Goal: Task Accomplishment & Management: Use online tool/utility

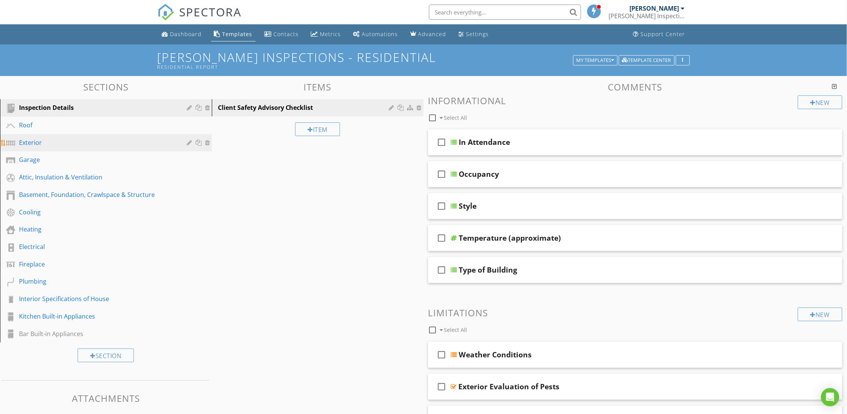
click at [70, 143] on div "Exterior" at bounding box center [97, 142] width 157 height 9
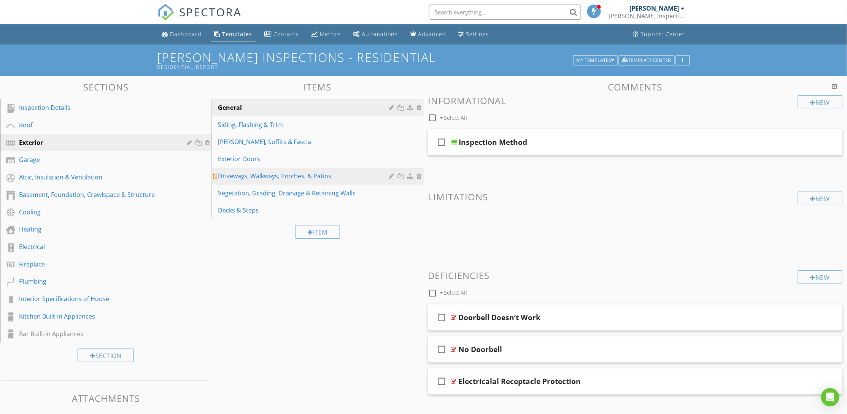
click at [280, 173] on div "Driveways, Walkways, Porches, & Patios" at bounding box center [304, 176] width 173 height 9
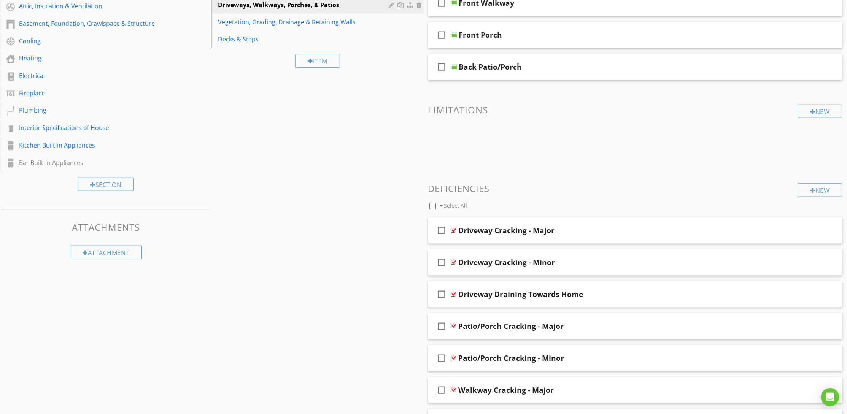
scroll to position [224, 0]
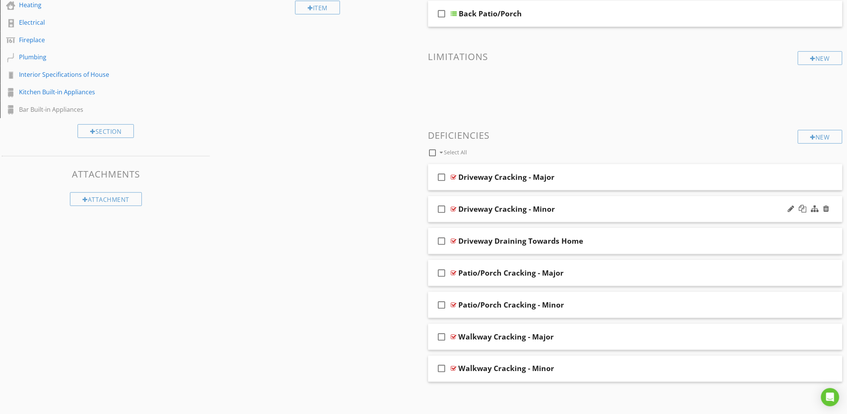
click at [597, 207] on div "Driveway Cracking - Minor" at bounding box center [608, 209] width 299 height 9
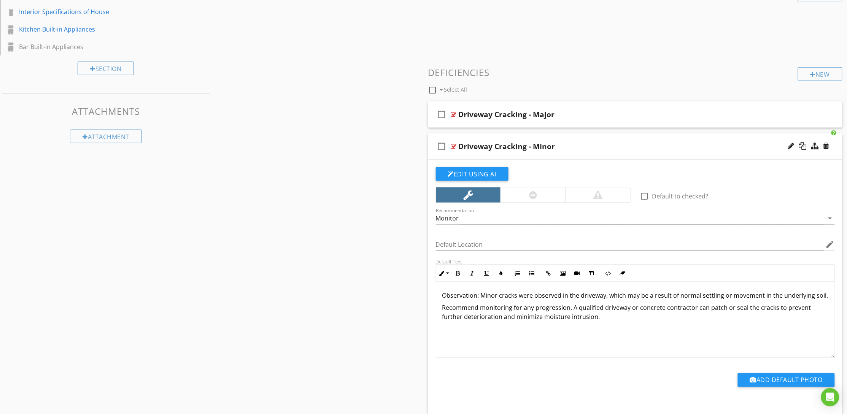
scroll to position [339, 0]
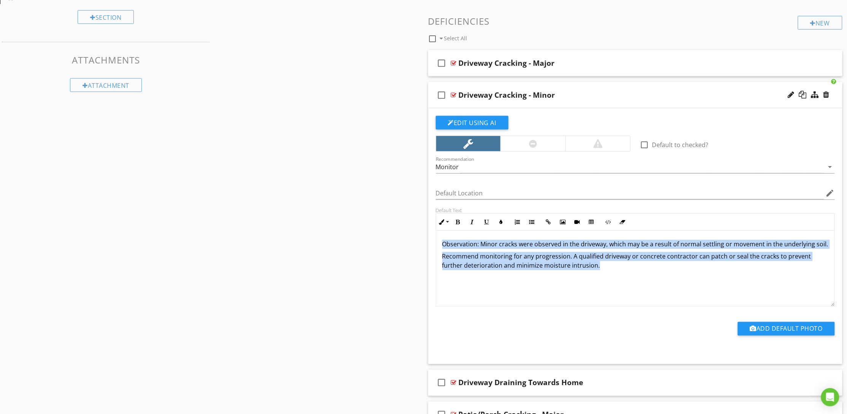
drag, startPoint x: 630, startPoint y: 277, endPoint x: 441, endPoint y: 242, distance: 192.2
click at [441, 242] on div "Observation: Minor cracks were observed in the driveway, which may be a result …" at bounding box center [635, 269] width 399 height 76
copy div "Observation: Minor cracks were observed in the driveway, which may be a result …"
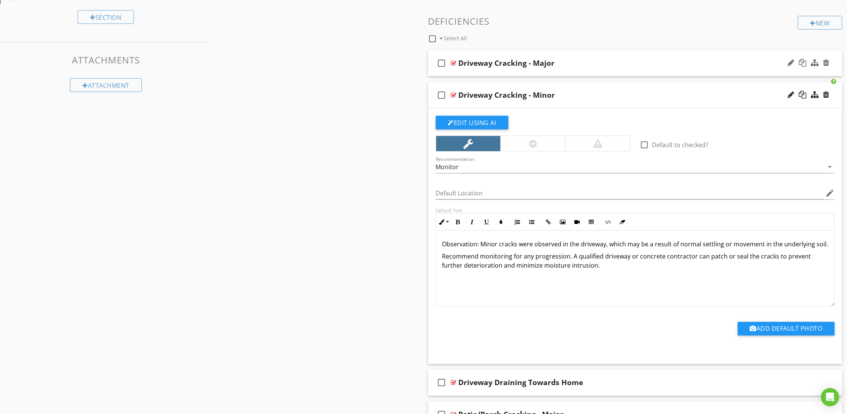
click at [571, 63] on div "Driveway Cracking - Major" at bounding box center [608, 63] width 299 height 9
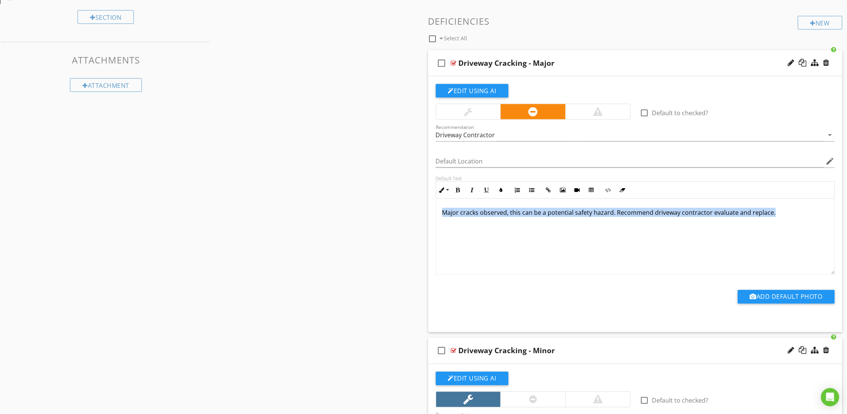
drag, startPoint x: 792, startPoint y: 210, endPoint x: 442, endPoint y: 225, distance: 349.9
click at [442, 225] on div "Major cracks observed, this can be a potential safety hazard. Recommend drivewa…" at bounding box center [635, 237] width 399 height 76
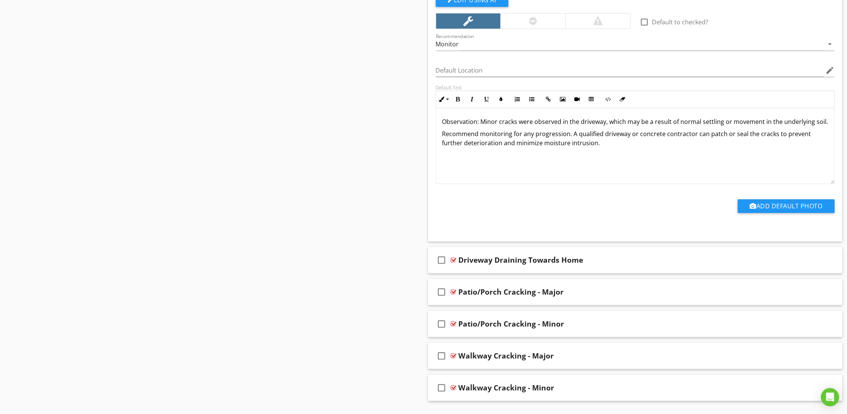
scroll to position [737, 0]
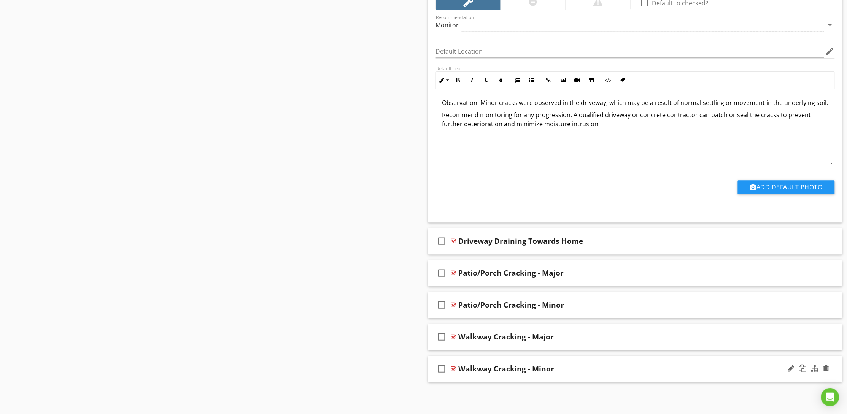
click at [579, 363] on div "check_box_outline_blank Walkway Cracking - Minor" at bounding box center [635, 369] width 415 height 26
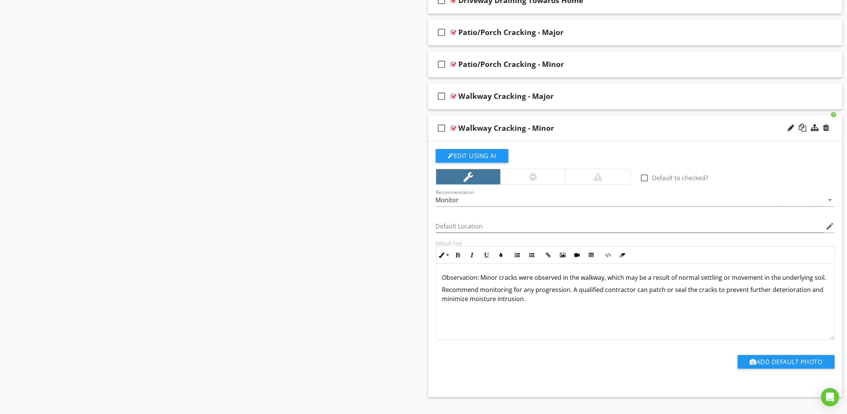
scroll to position [993, 0]
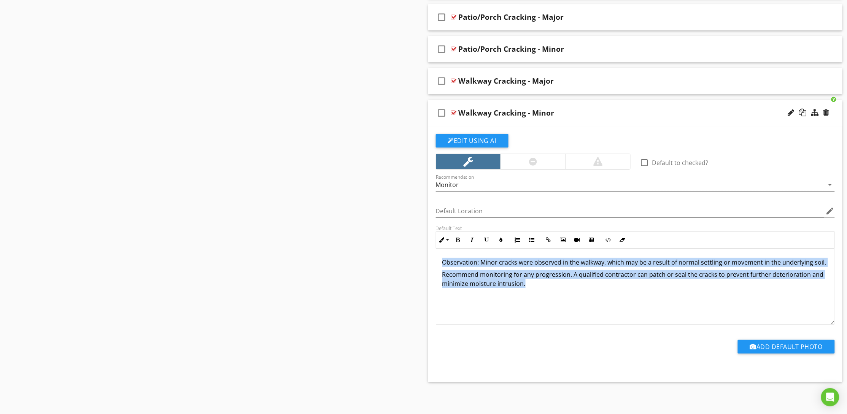
drag, startPoint x: 542, startPoint y: 293, endPoint x: 428, endPoint y: 262, distance: 118.2
click at [428, 262] on div "Edit Using AI check_box_outline_blank Default to checked? Recommendation Monito…" at bounding box center [635, 254] width 415 height 256
copy div "Observation: Minor cracks were observed in the walkway, which may be a result o…"
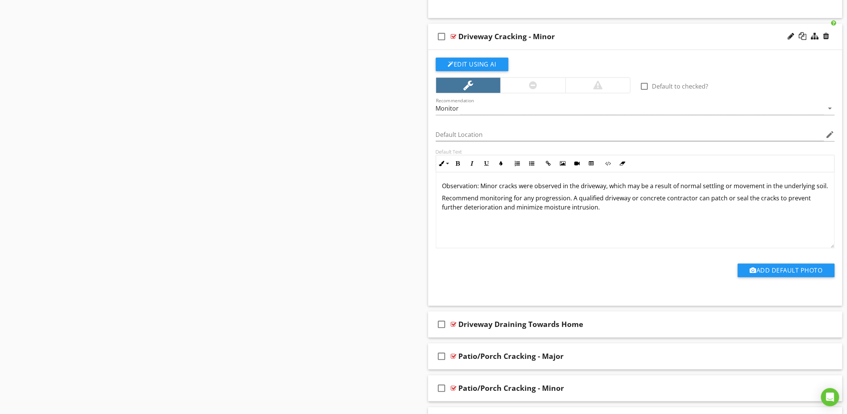
scroll to position [651, 0]
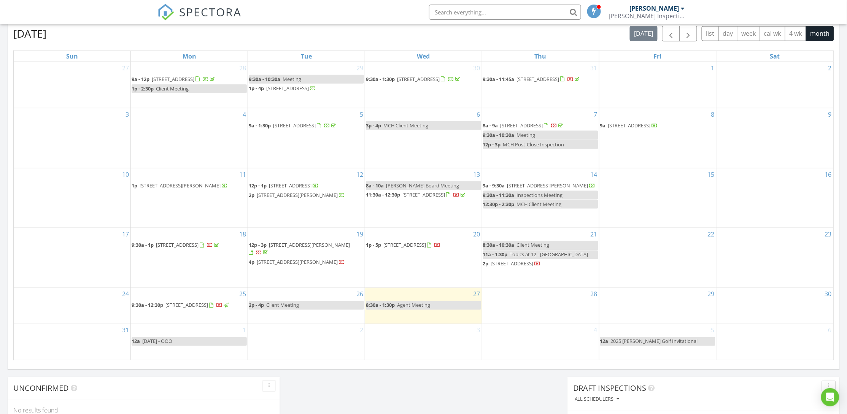
scroll to position [342, 0]
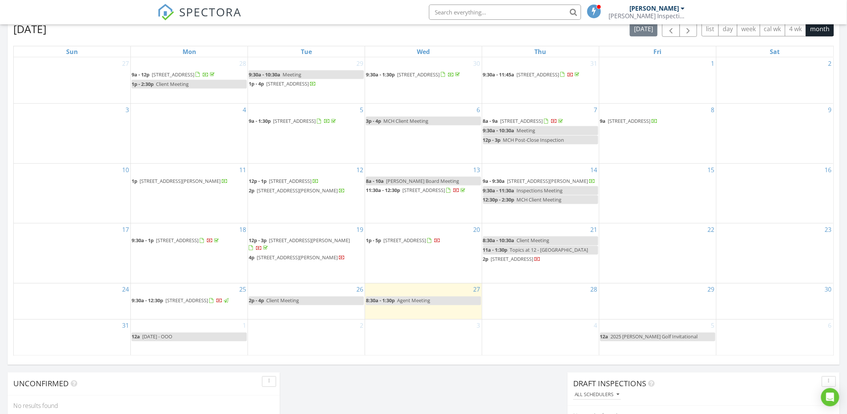
drag, startPoint x: 405, startPoint y: 241, endPoint x: 405, endPoint y: 235, distance: 6.1
click at [405, 237] on span "[STREET_ADDRESS]" at bounding box center [404, 240] width 43 height 7
